Goal: Register for event/course

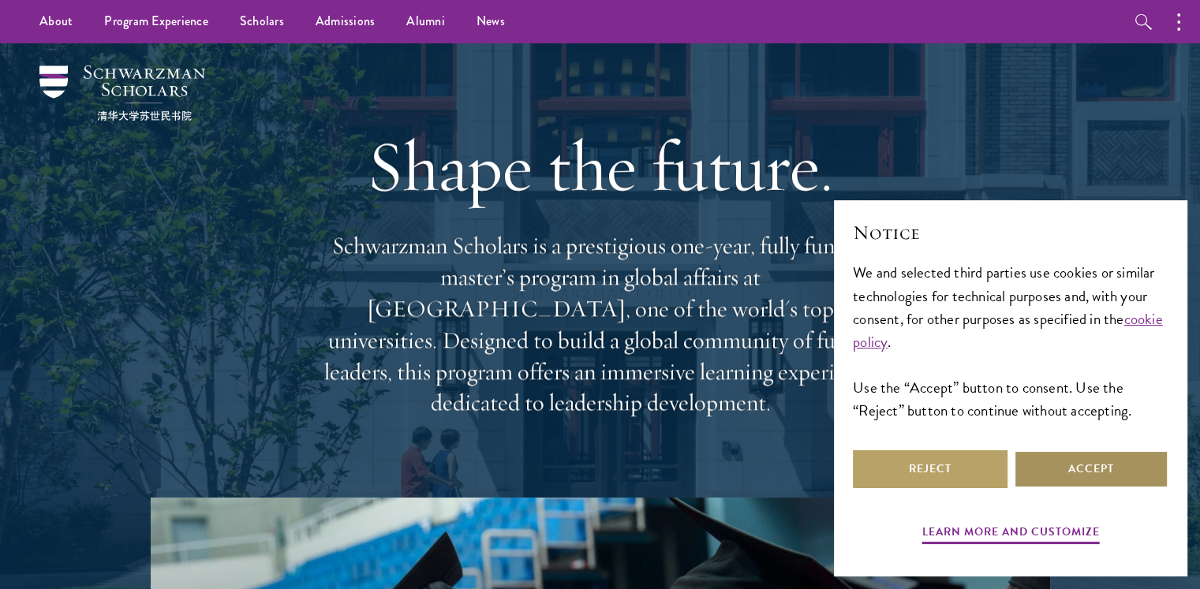
click at [1076, 469] on button "Accept" at bounding box center [1091, 470] width 155 height 38
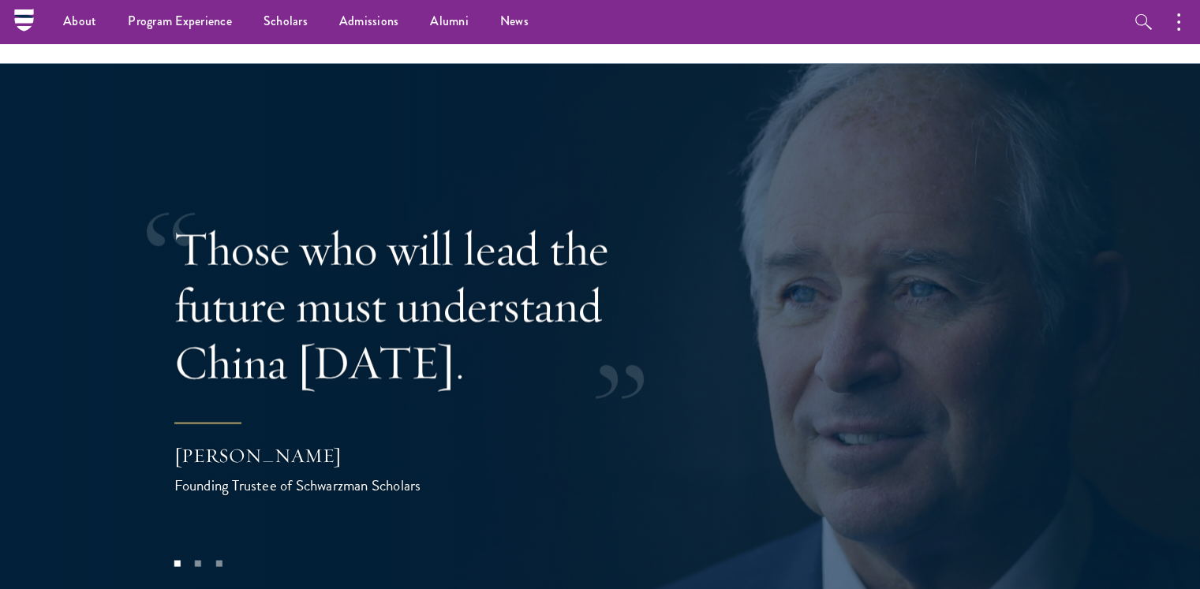
scroll to position [3016, 0]
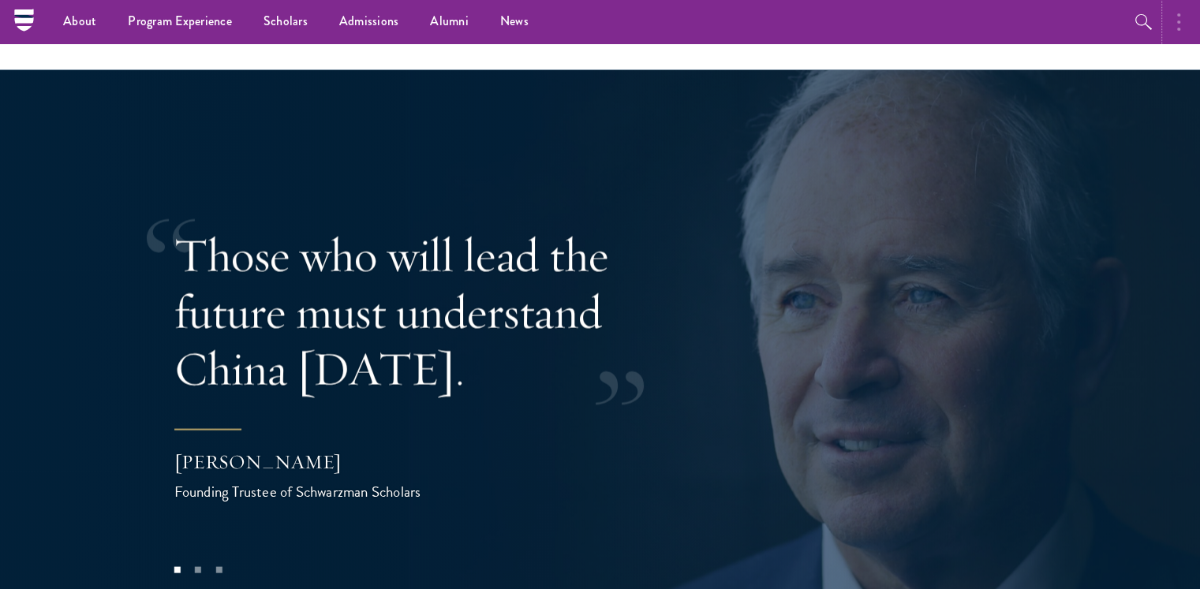
click at [1183, 18] on button "button" at bounding box center [1182, 21] width 35 height 43
click at [1008, 27] on icon "button" at bounding box center [1009, 22] width 3 height 19
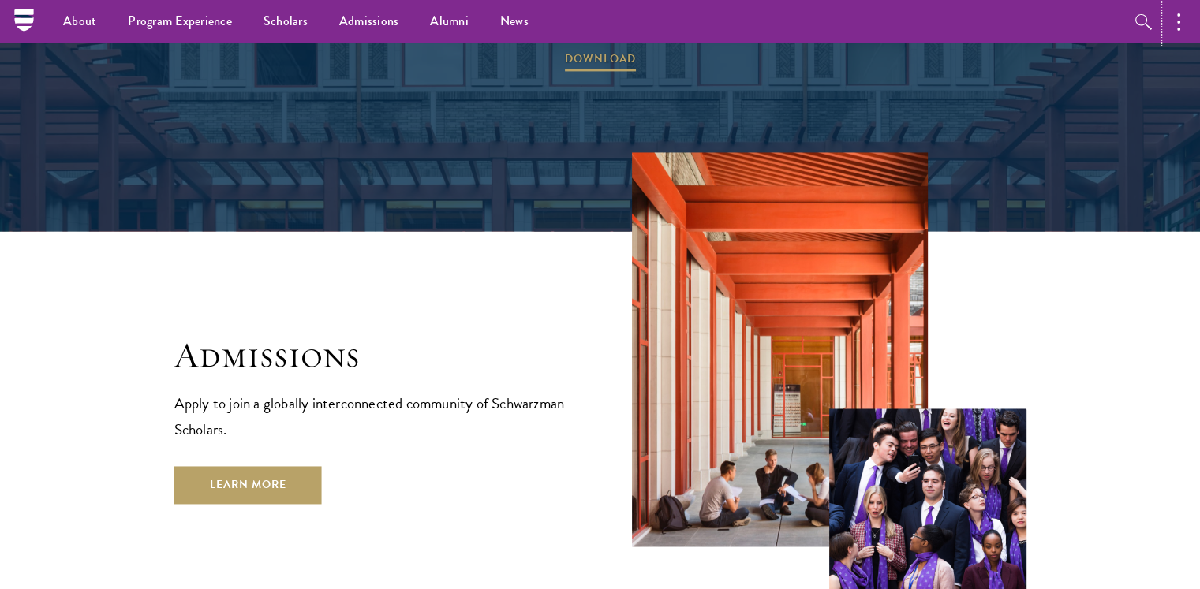
scroll to position [2372, 0]
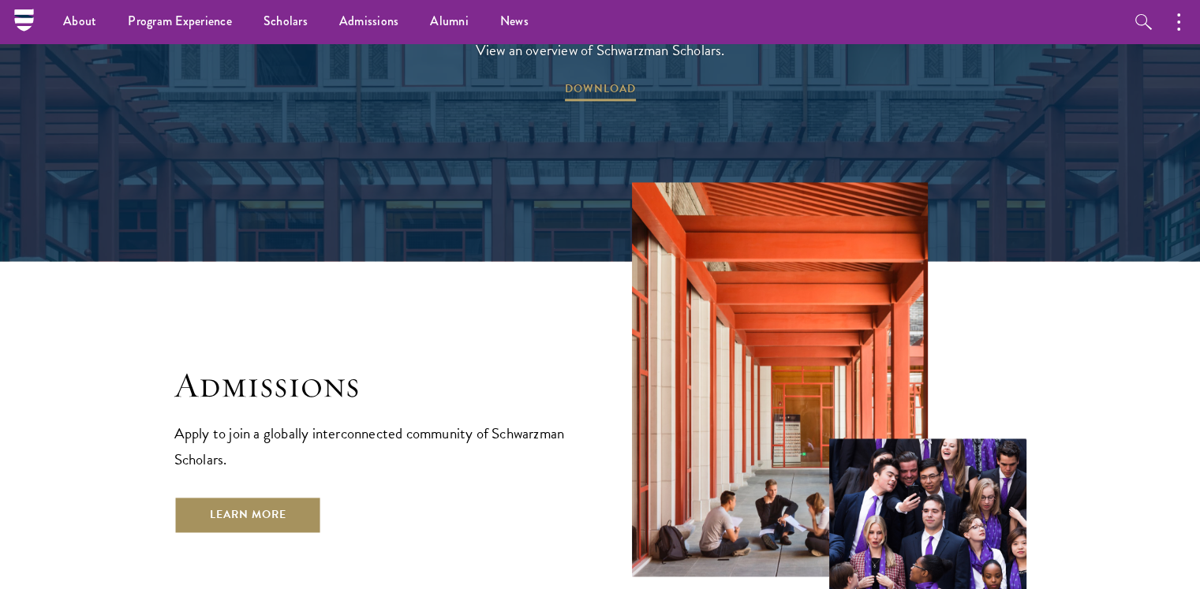
click at [272, 496] on link "Learn More" at bounding box center [248, 515] width 148 height 38
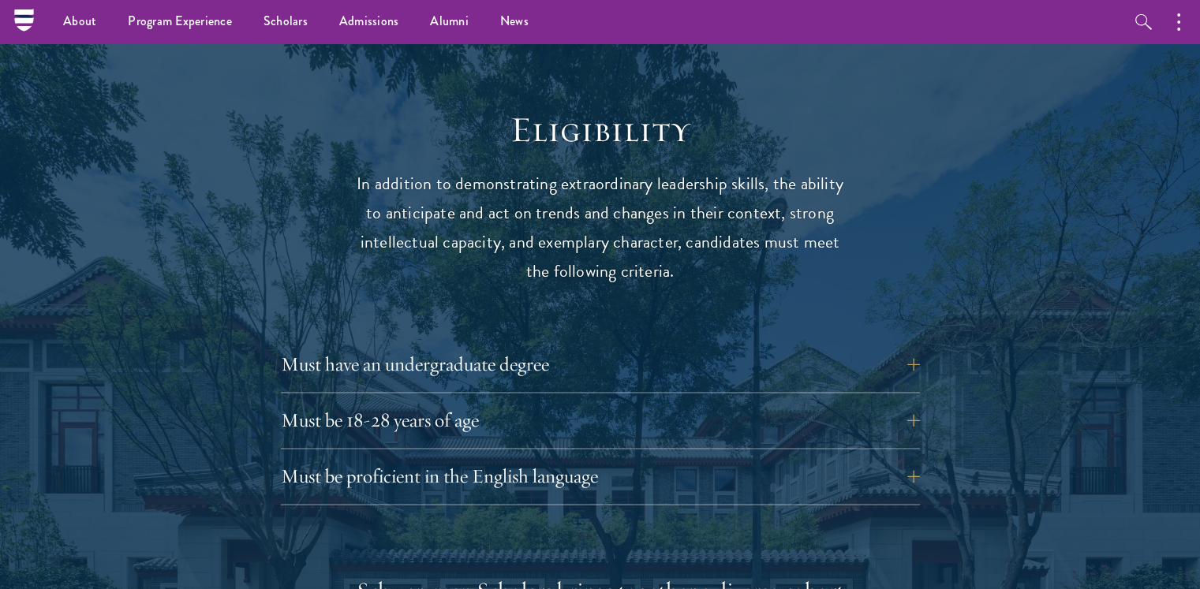
scroll to position [1999, 0]
click at [293, 346] on button "Must have an undergraduate degree" at bounding box center [612, 365] width 639 height 38
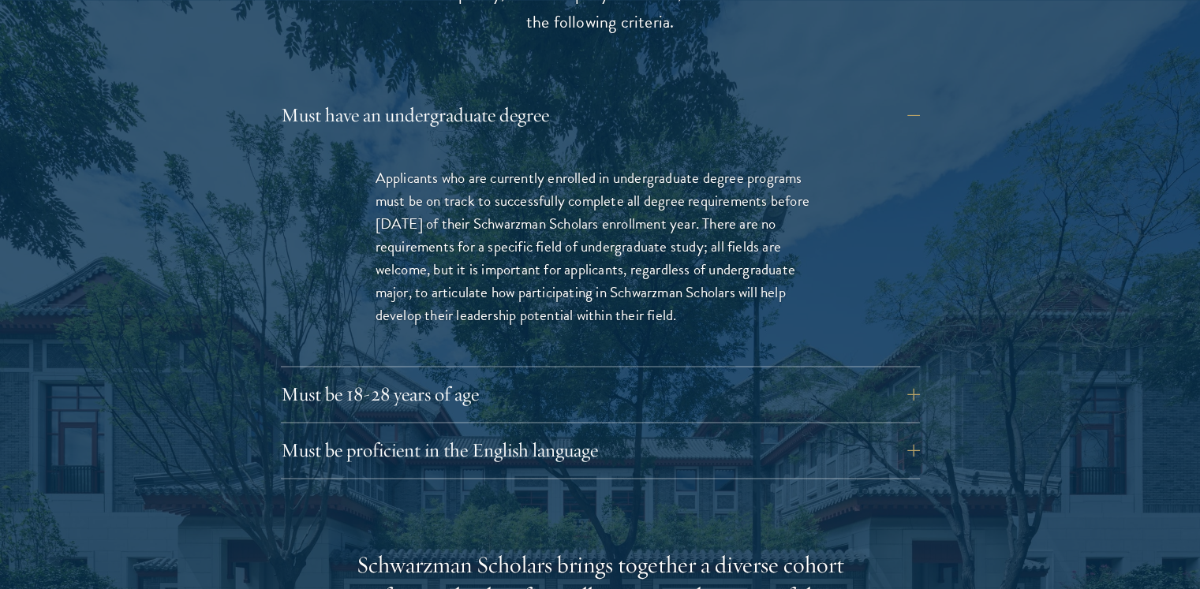
scroll to position [2268, 0]
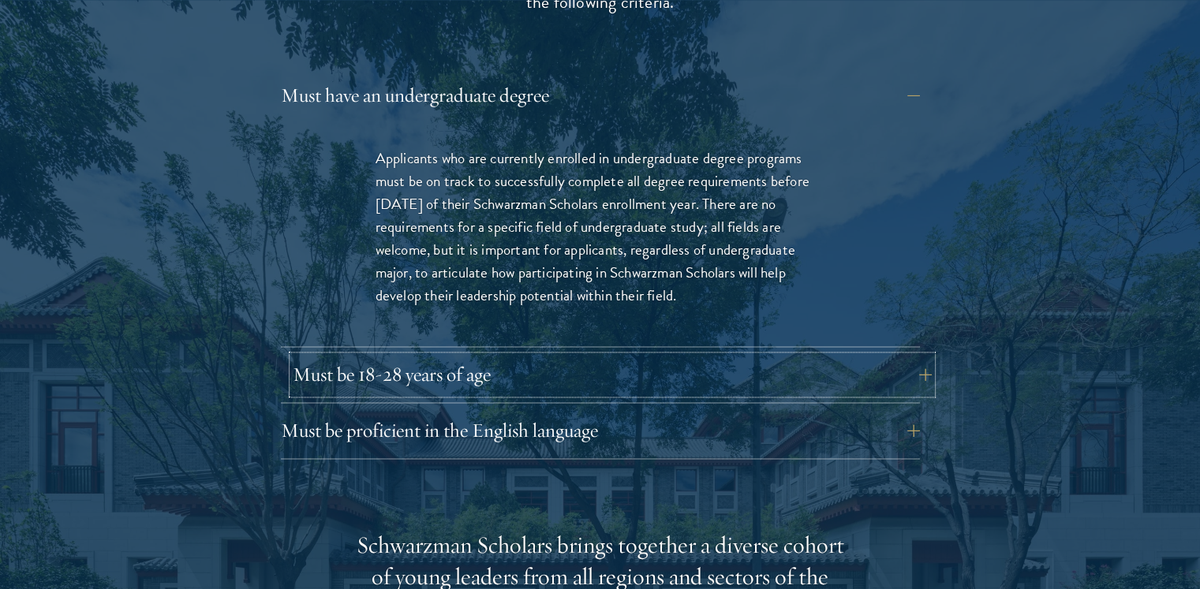
click at [301, 356] on button "Must be 18-28 years of age" at bounding box center [612, 375] width 639 height 38
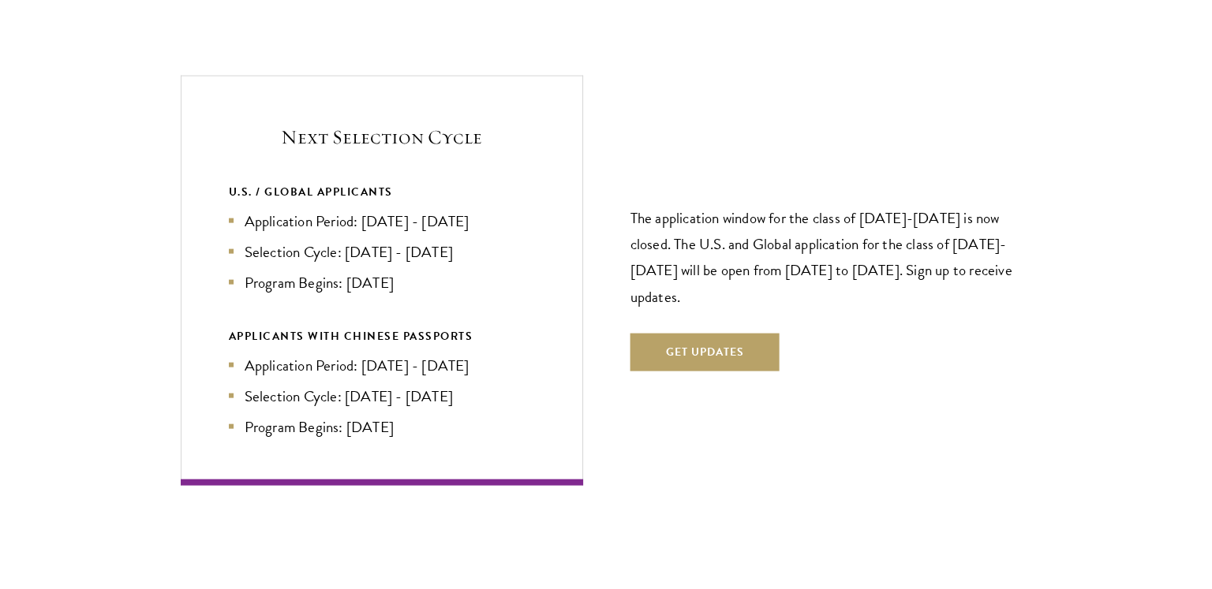
scroll to position [3480, 0]
click at [669, 333] on button "Get Updates" at bounding box center [698, 352] width 149 height 38
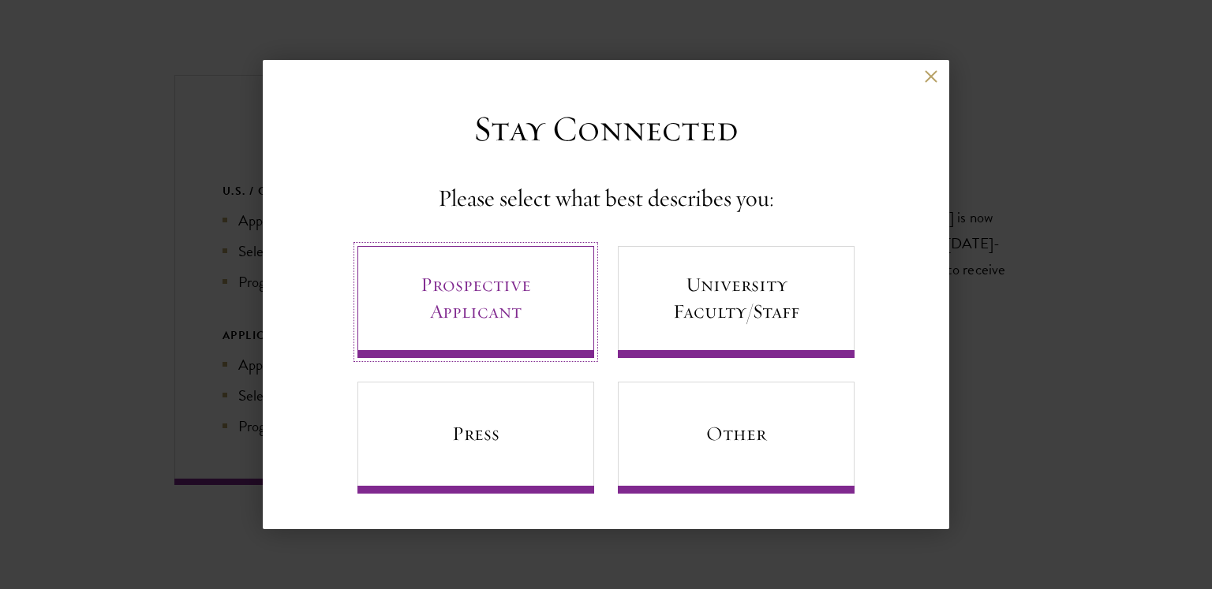
click at [427, 314] on link "Prospective Applicant" at bounding box center [475, 302] width 237 height 112
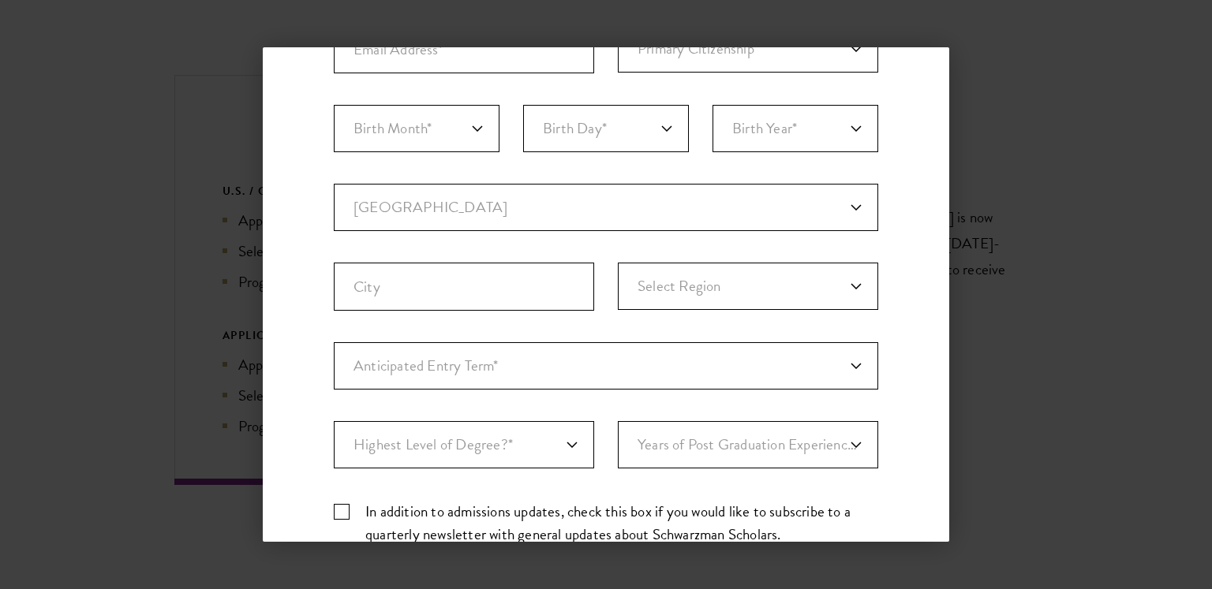
scroll to position [481, 0]
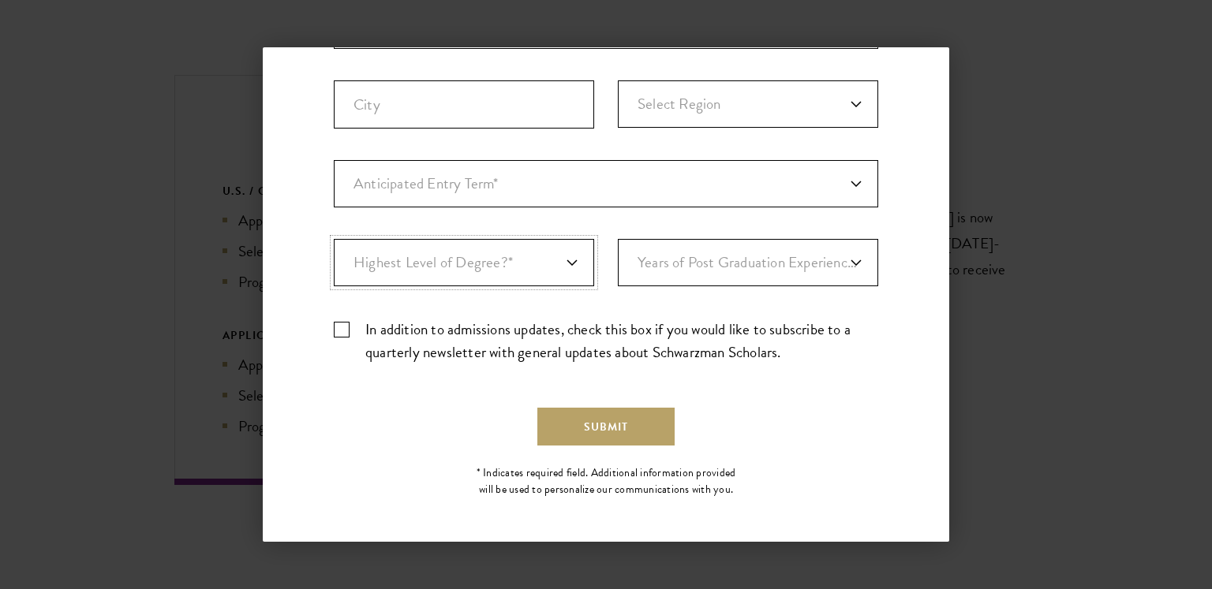
click at [398, 267] on select "Highest Level of Degree?* PHD Bachelor's Master's Current Undergraduate Student" at bounding box center [464, 262] width 260 height 47
click at [691, 271] on select "Years of Post Graduation Experience?* 1 2 3 4 5 6 7 8 9 10" at bounding box center [748, 262] width 260 height 47
select select "4"
click at [618, 239] on select "Years of Post Graduation Experience?* 1 2 3 4 5 6 7 8 9 10" at bounding box center [748, 262] width 260 height 47
click at [454, 275] on select "Highest Level of Degree?* PHD Bachelor's Master's Current Undergraduate Student" at bounding box center [464, 262] width 260 height 47
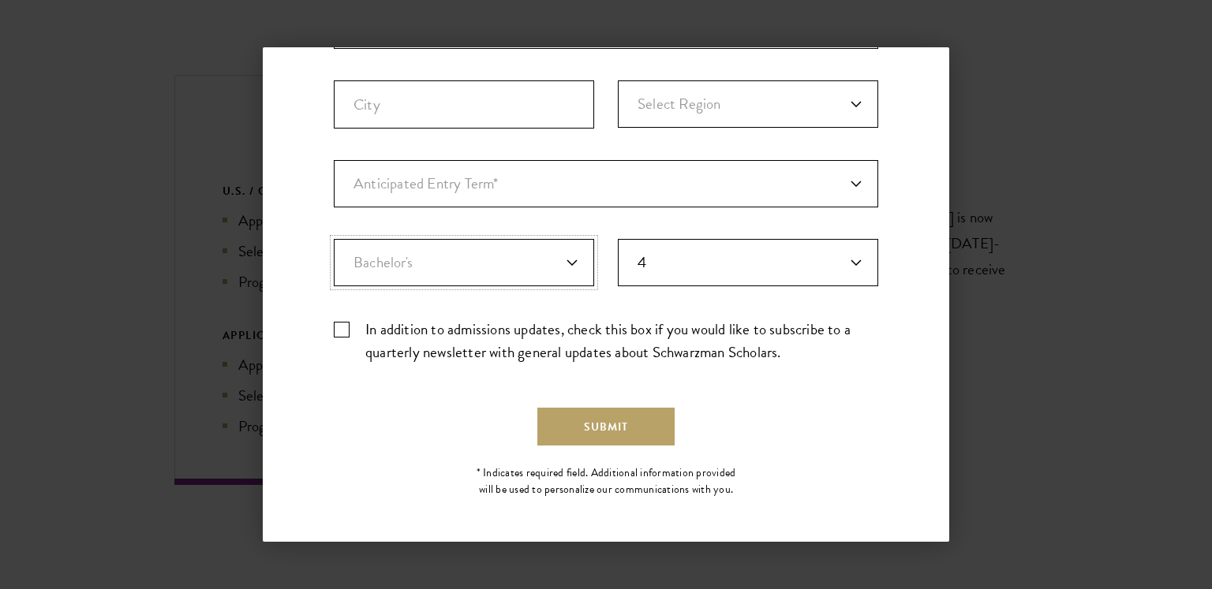
click at [334, 239] on select "Highest Level of Degree?* PHD Bachelor's Master's Current Undergraduate Student" at bounding box center [464, 262] width 260 height 47
click at [360, 265] on select "Highest Level of Degree?* PHD Bachelor's Master's Current Undergraduate Student" at bounding box center [464, 262] width 260 height 47
select select "009547fe-3364-4351-8e81-63abea734008"
click at [334, 239] on select "Highest Level of Degree?* PHD Bachelor's Master's Current Undergraduate Student" at bounding box center [464, 262] width 260 height 47
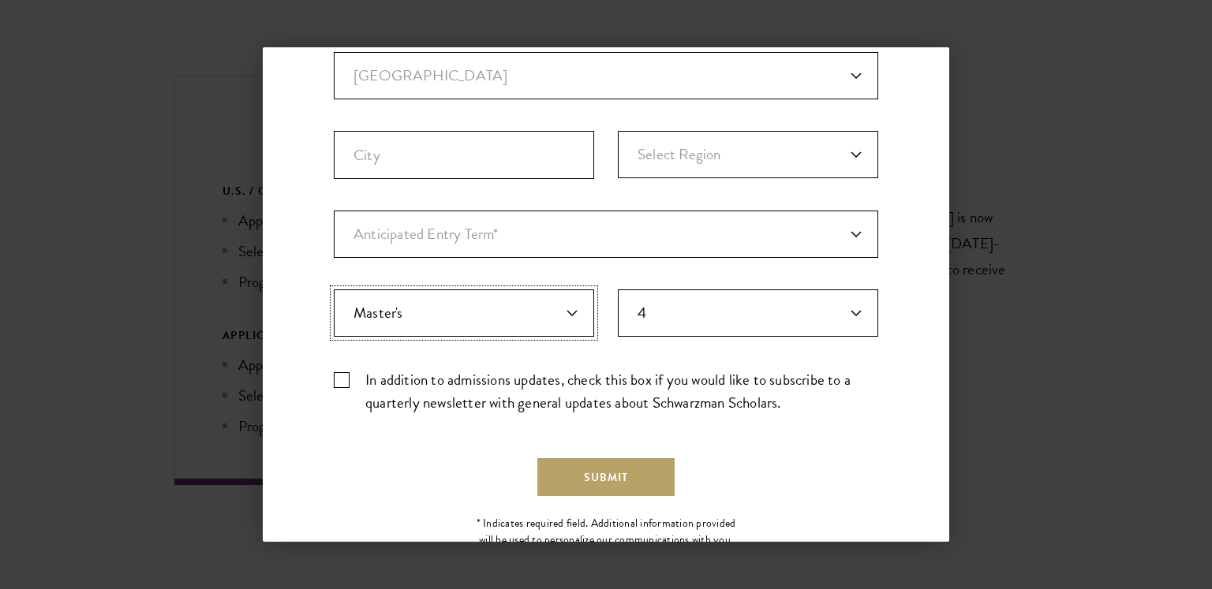
scroll to position [430, 0]
click at [365, 252] on select "Anticipated Entry Term* Just Exploring" at bounding box center [606, 234] width 544 height 47
click at [334, 211] on select "Anticipated Entry Term* Just Exploring" at bounding box center [606, 234] width 544 height 47
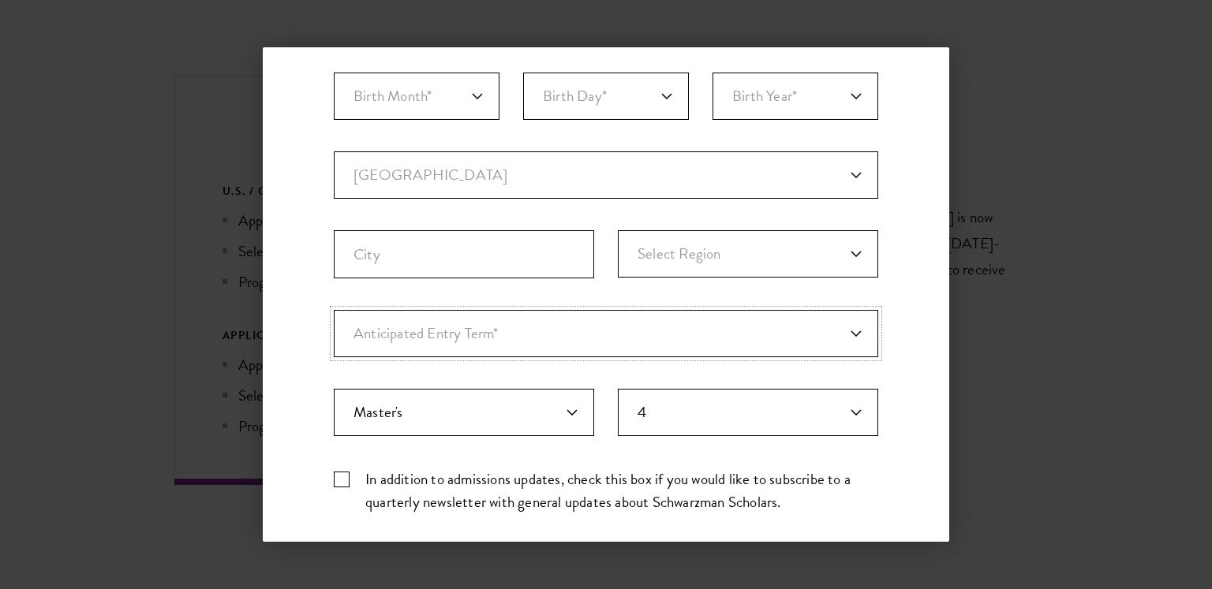
scroll to position [327, 0]
click at [637, 252] on select "Select Region Badakhshan Badghis Baghlan Balkh Bamyan Daykundi Farah Faryab Gha…" at bounding box center [748, 257] width 260 height 47
select select "Parwan"
click at [618, 234] on select "Select Region Badakhshan Badghis Baghlan Balkh Bamyan Daykundi Farah Faryab Gha…" at bounding box center [748, 257] width 260 height 47
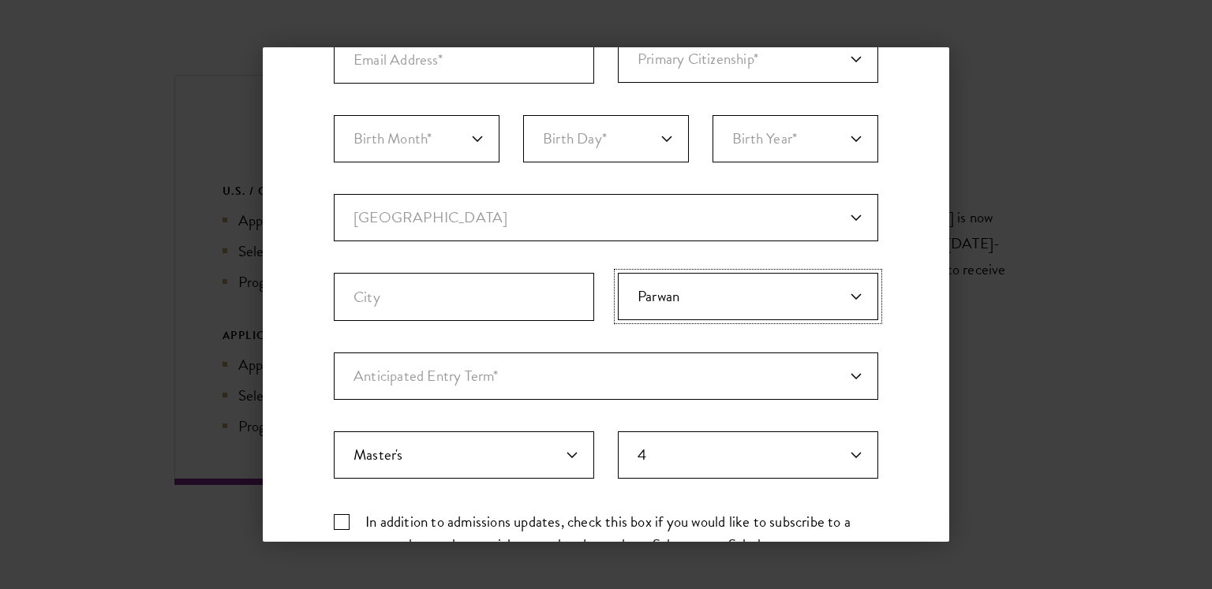
scroll to position [281, 0]
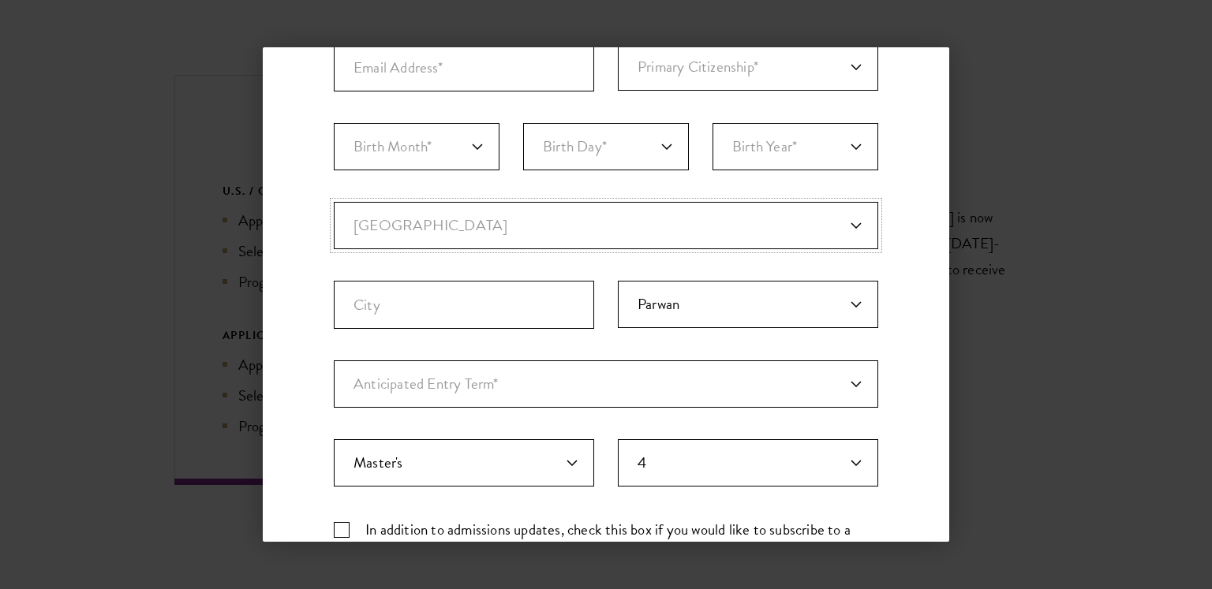
click at [363, 238] on select "Current Country Afghanistan Aland Islands Albania Algeria Andorra Angola Anguil…" at bounding box center [606, 225] width 544 height 47
select select "NI"
select select
